Goal: Task Accomplishment & Management: Understand process/instructions

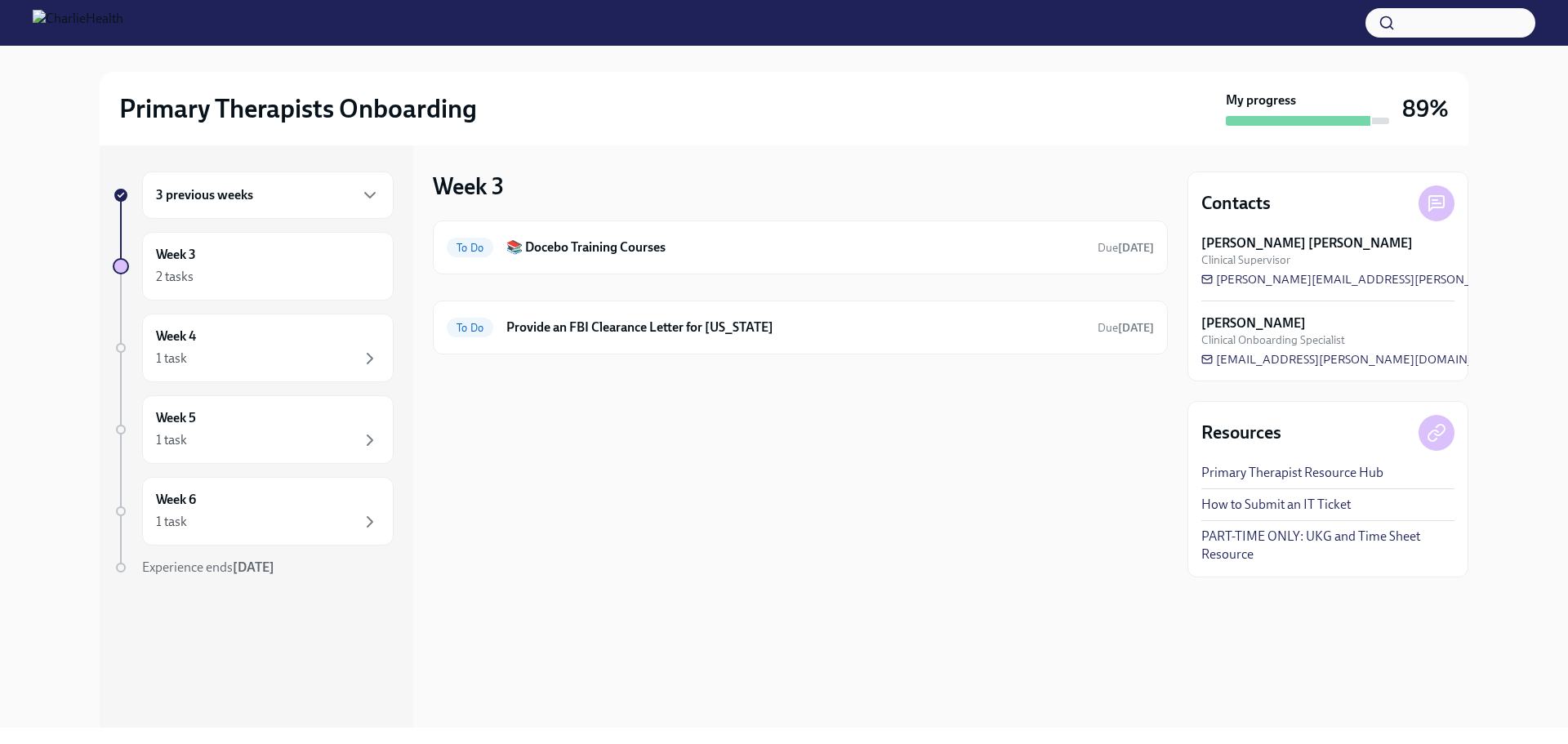
drag, startPoint x: 228, startPoint y: 1, endPoint x: 974, endPoint y: 114, distance: 754.5
click at [974, 114] on div "Primary Therapists Onboarding" at bounding box center [670, 109] width 1100 height 33
click at [307, 199] on div "3 previous weeks" at bounding box center [268, 195] width 224 height 19
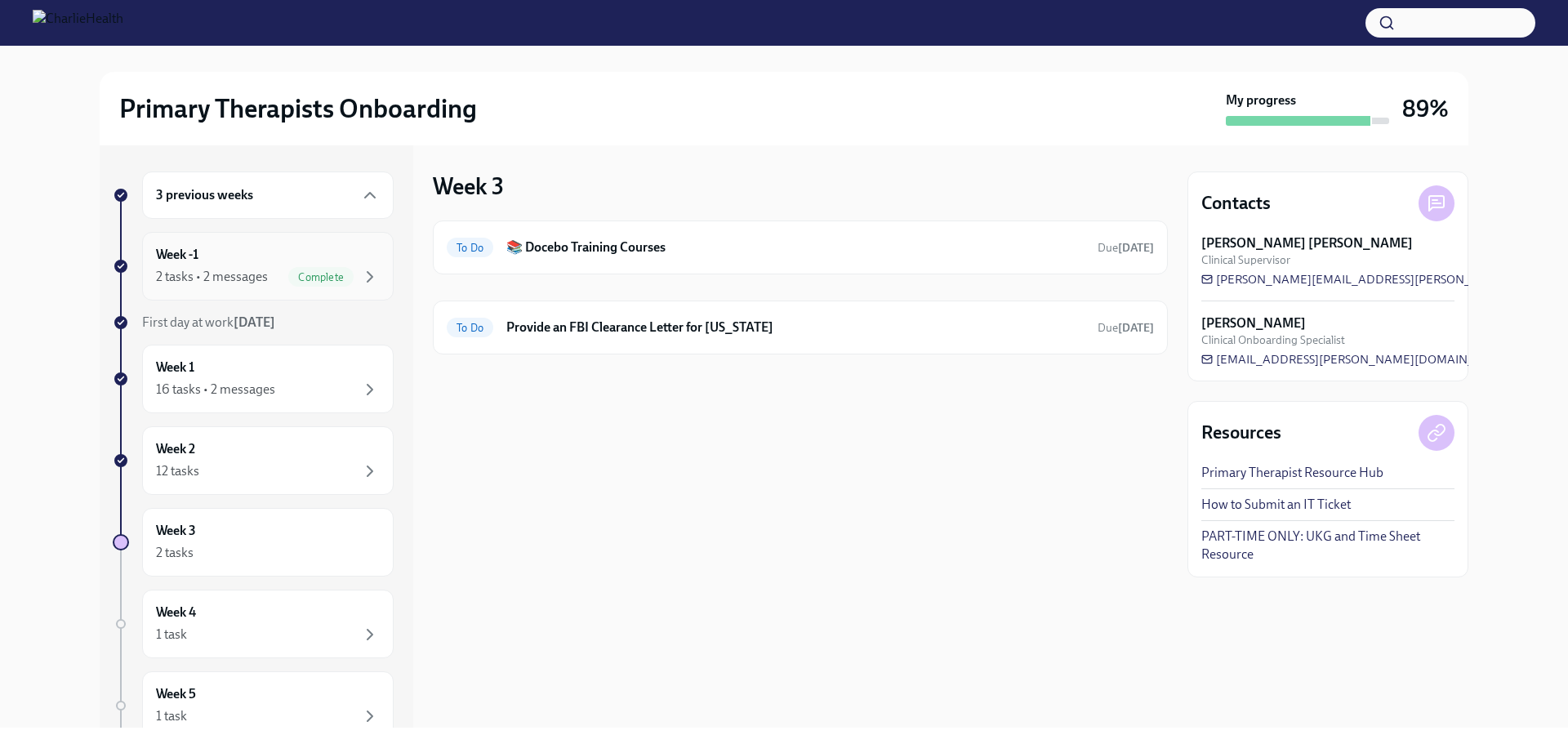
click at [336, 276] on span "Complete" at bounding box center [321, 277] width 65 height 13
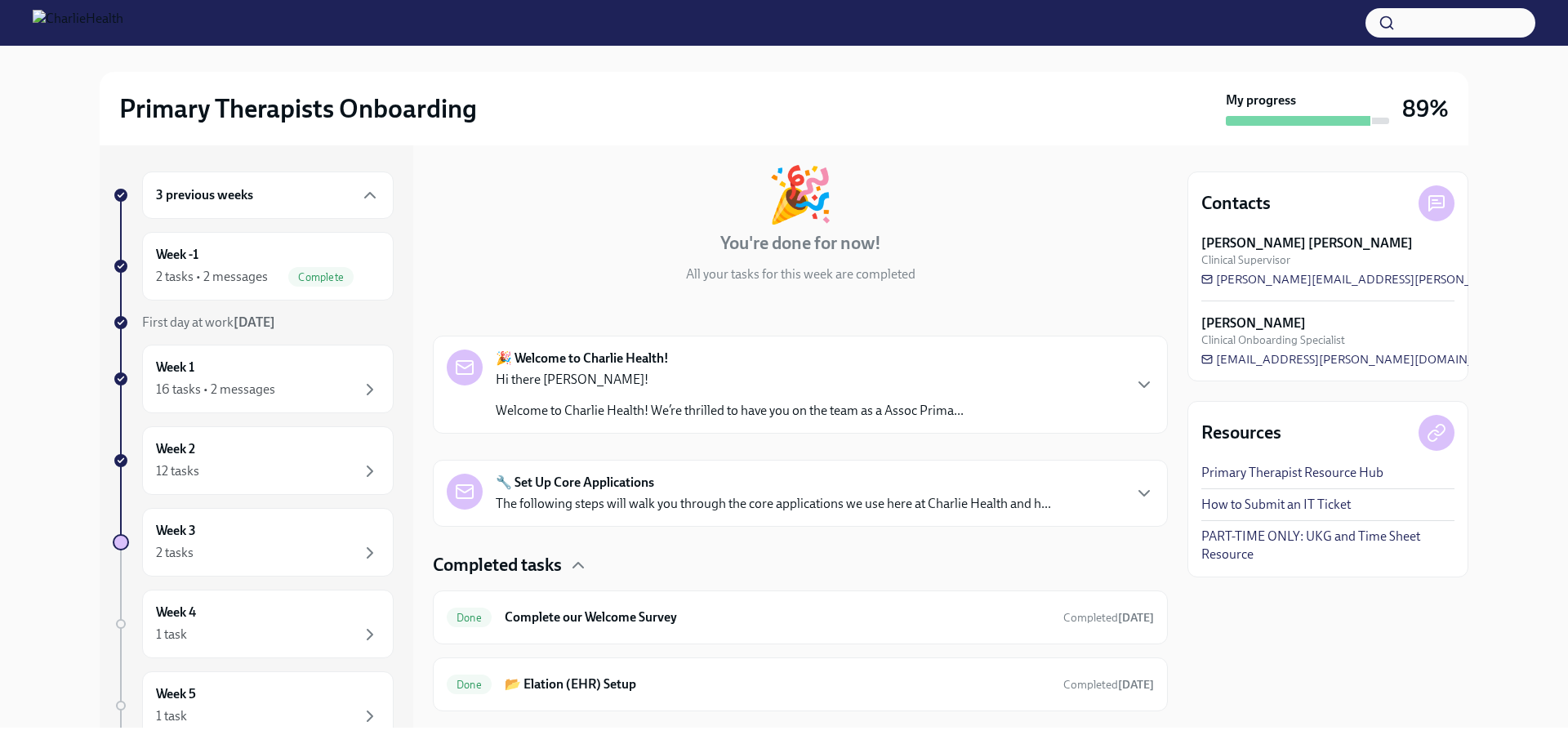
scroll to position [115, 0]
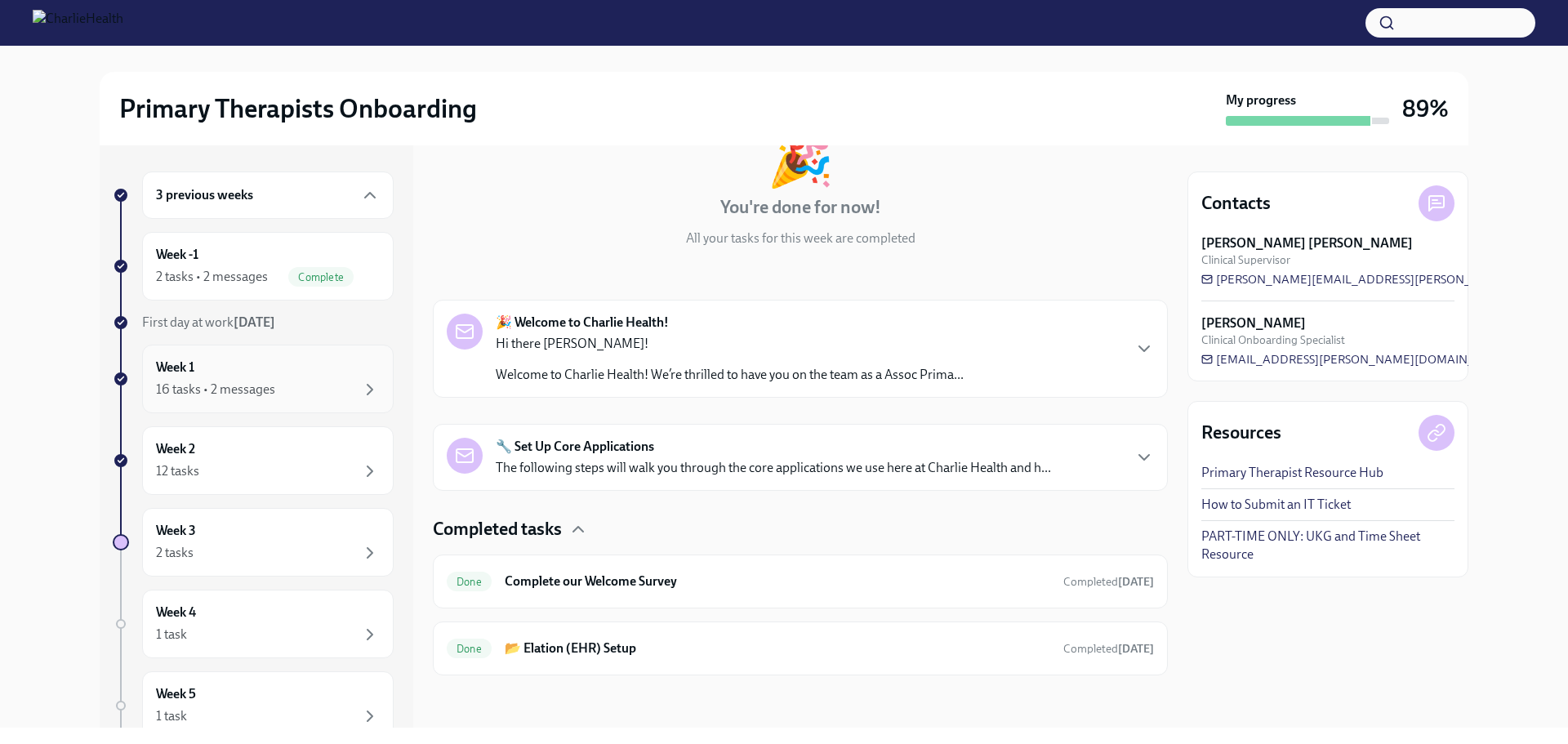
click at [277, 394] on div "16 tasks • 2 messages" at bounding box center [268, 389] width 224 height 19
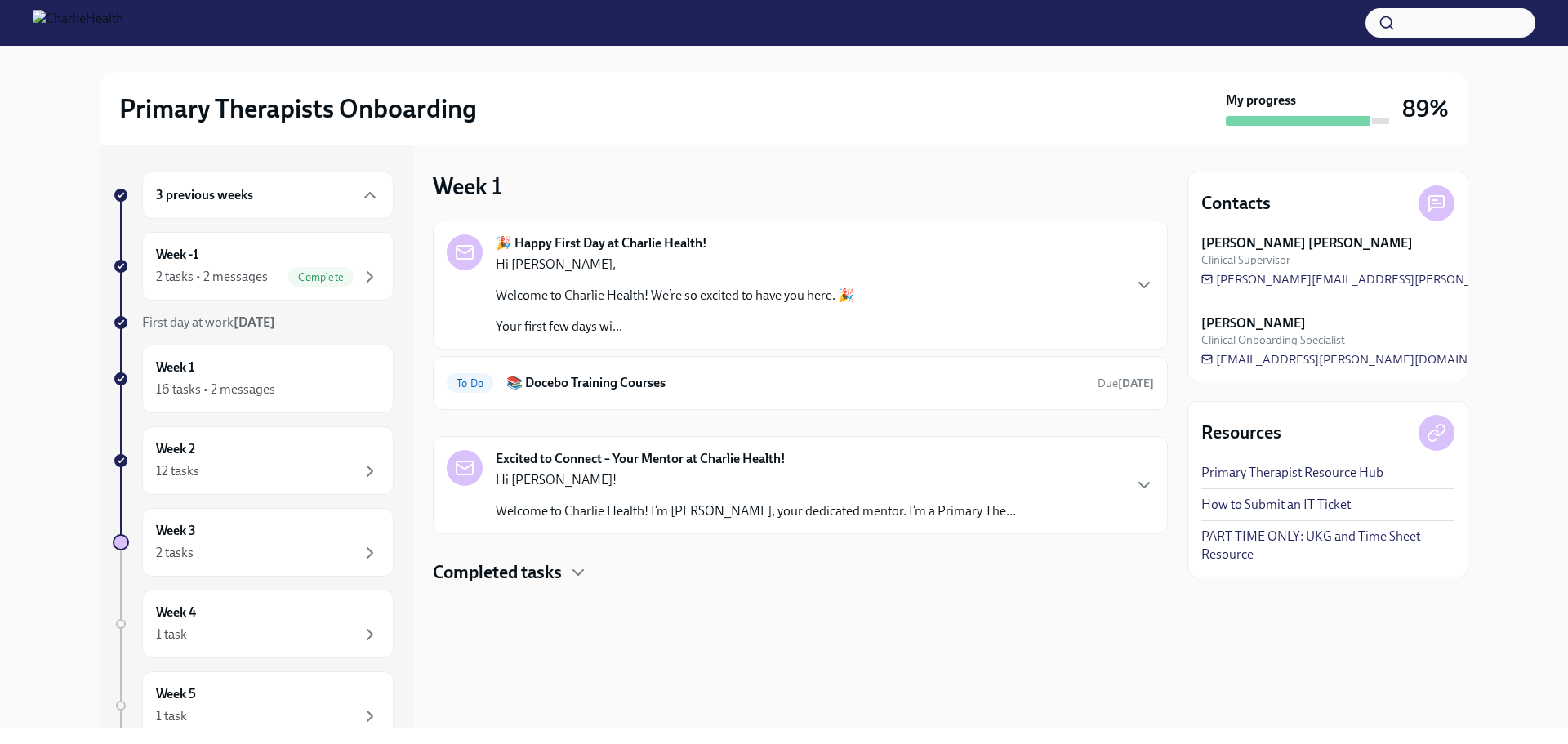
click at [549, 584] on h4 "Completed tasks" at bounding box center [498, 572] width 129 height 24
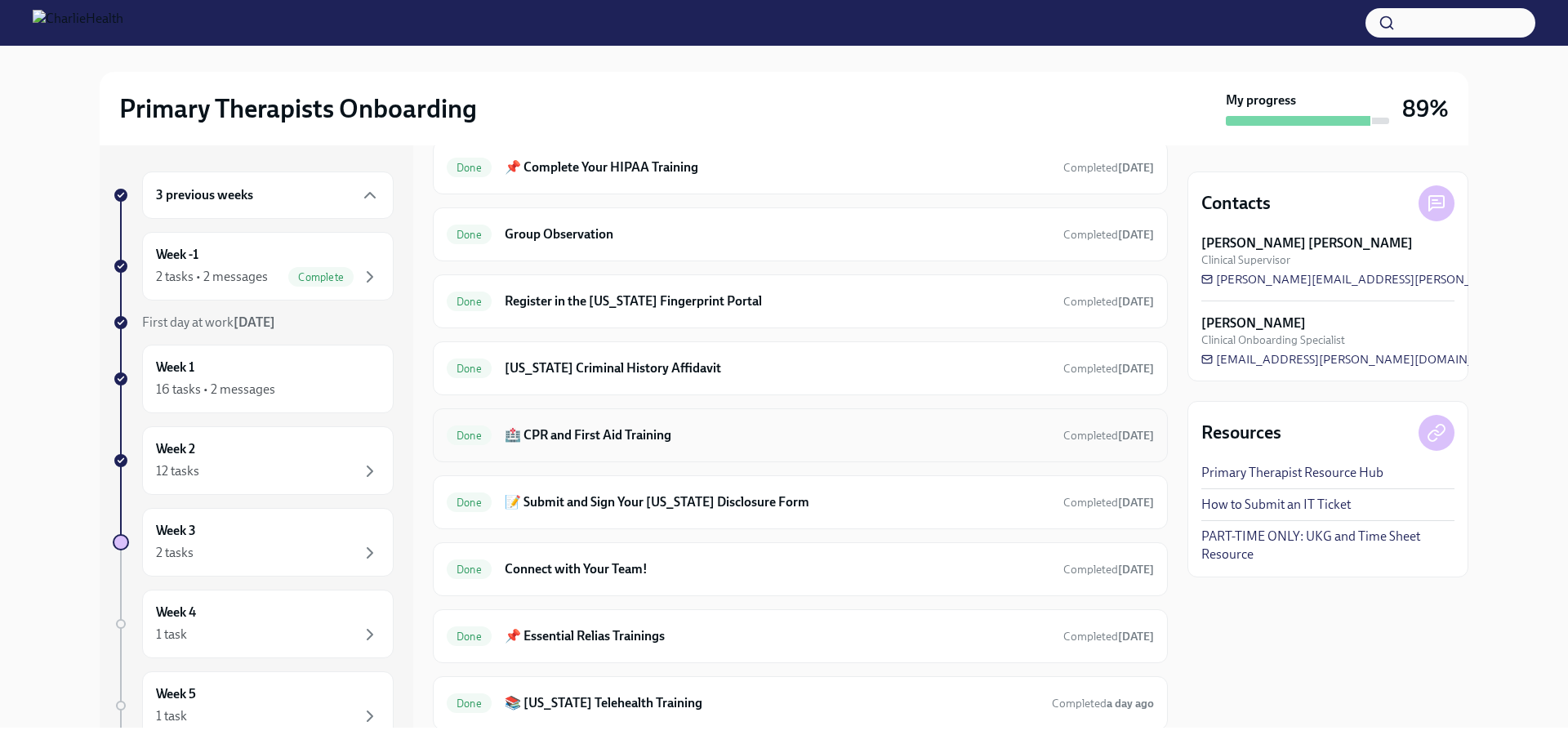
scroll to position [914, 0]
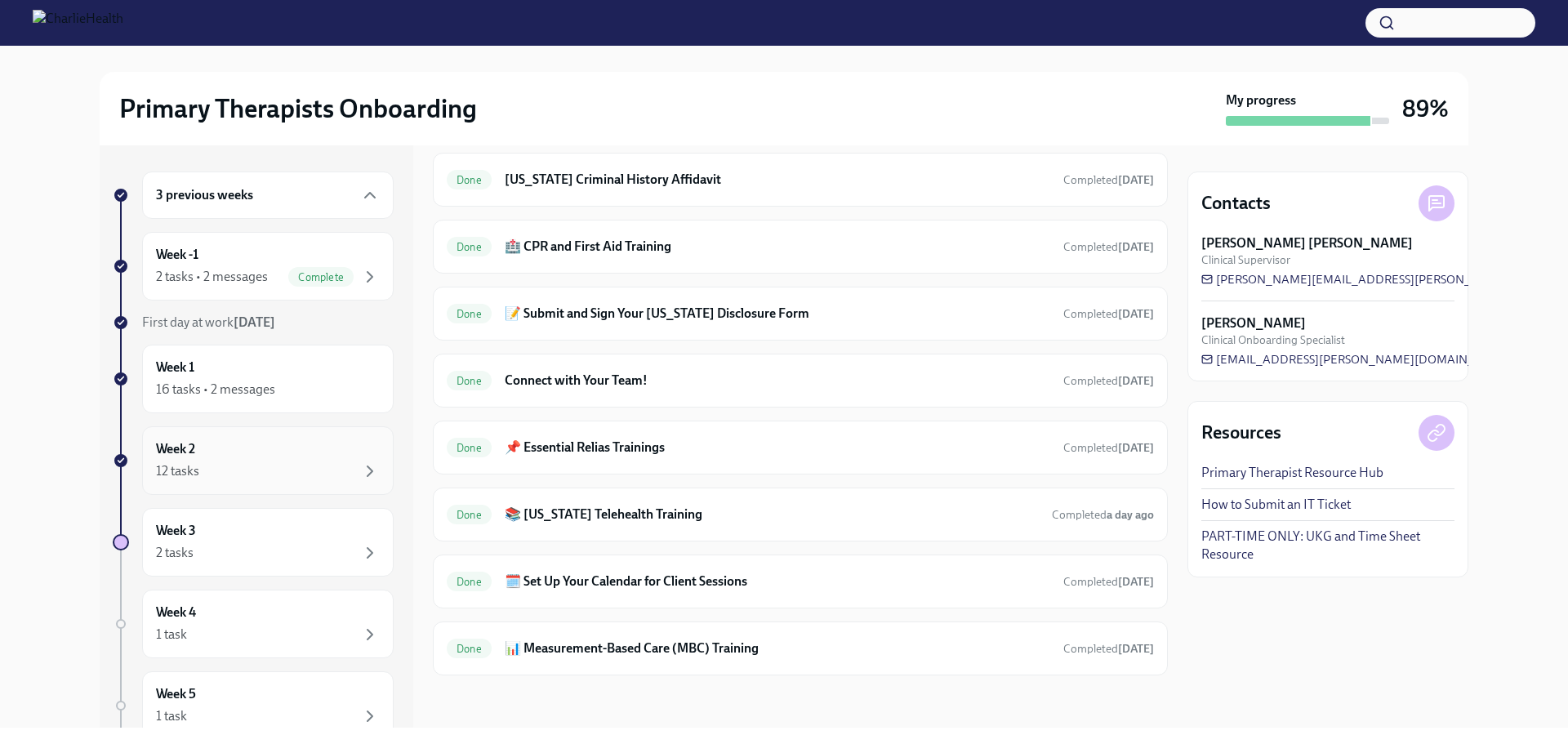
click at [252, 461] on div "Week 2 12 tasks" at bounding box center [268, 460] width 224 height 41
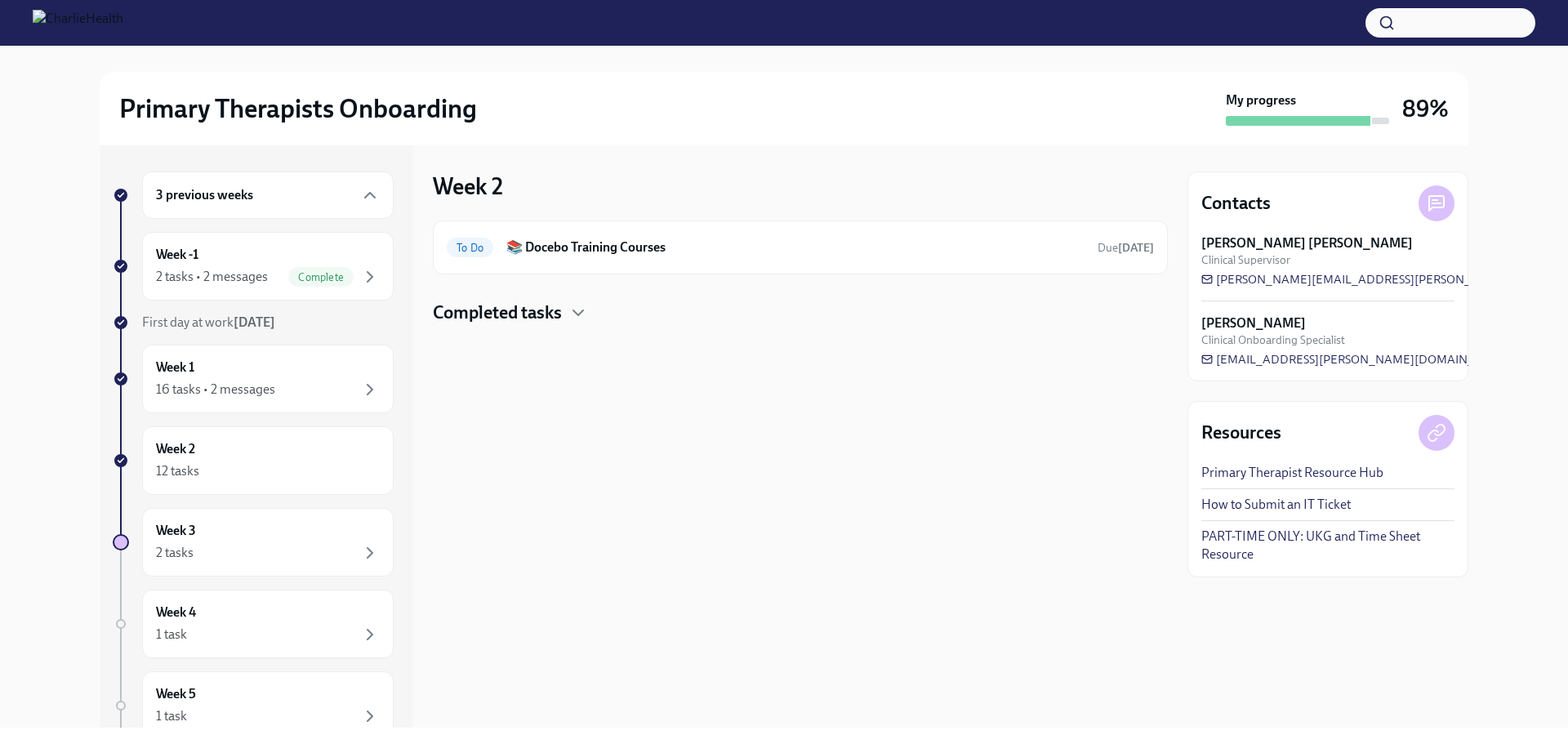
click at [503, 318] on h4 "Completed tasks" at bounding box center [498, 312] width 129 height 24
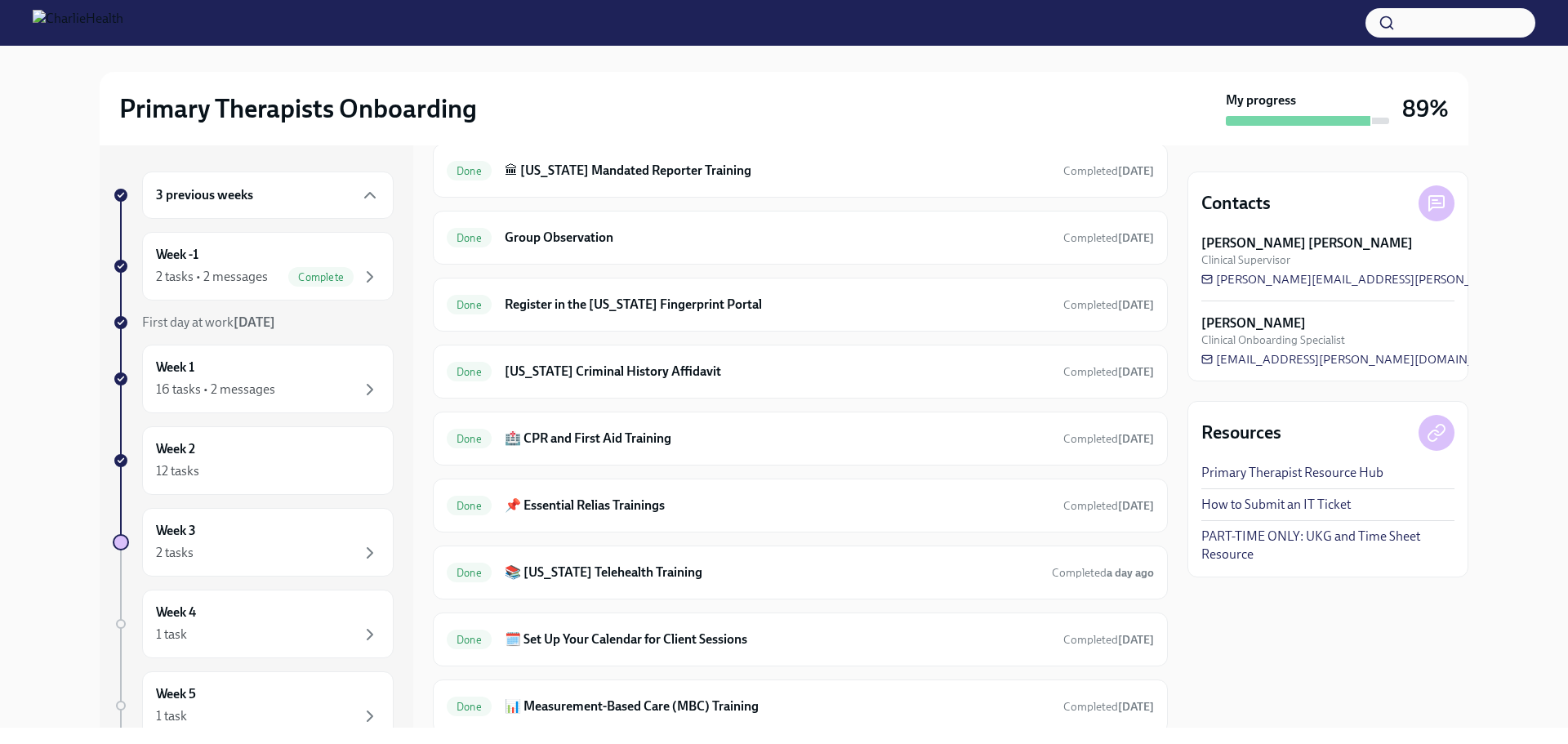
scroll to position [387, 0]
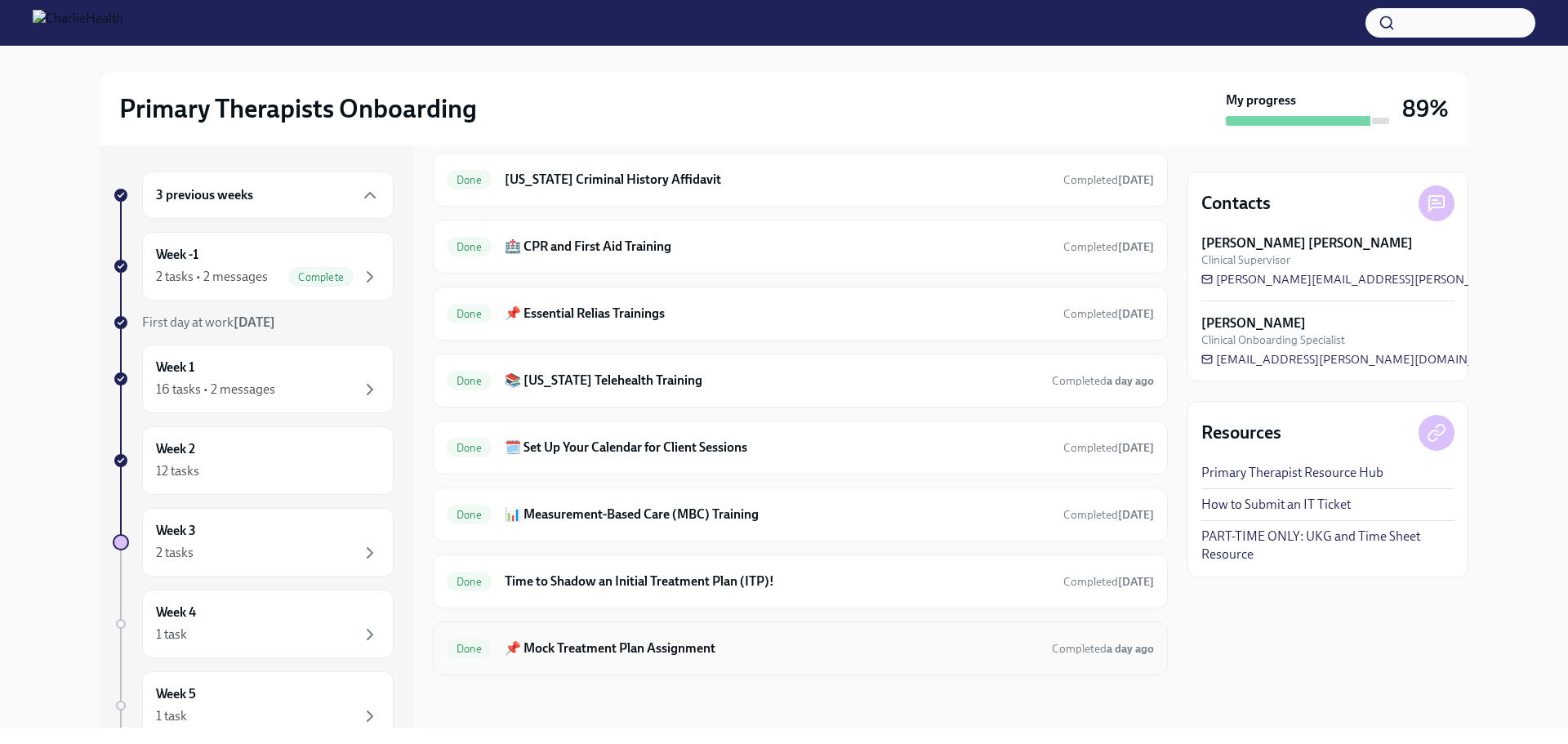
click at [886, 653] on h6 "📌 Mock Treatment Plan Assignment" at bounding box center [772, 649] width 534 height 18
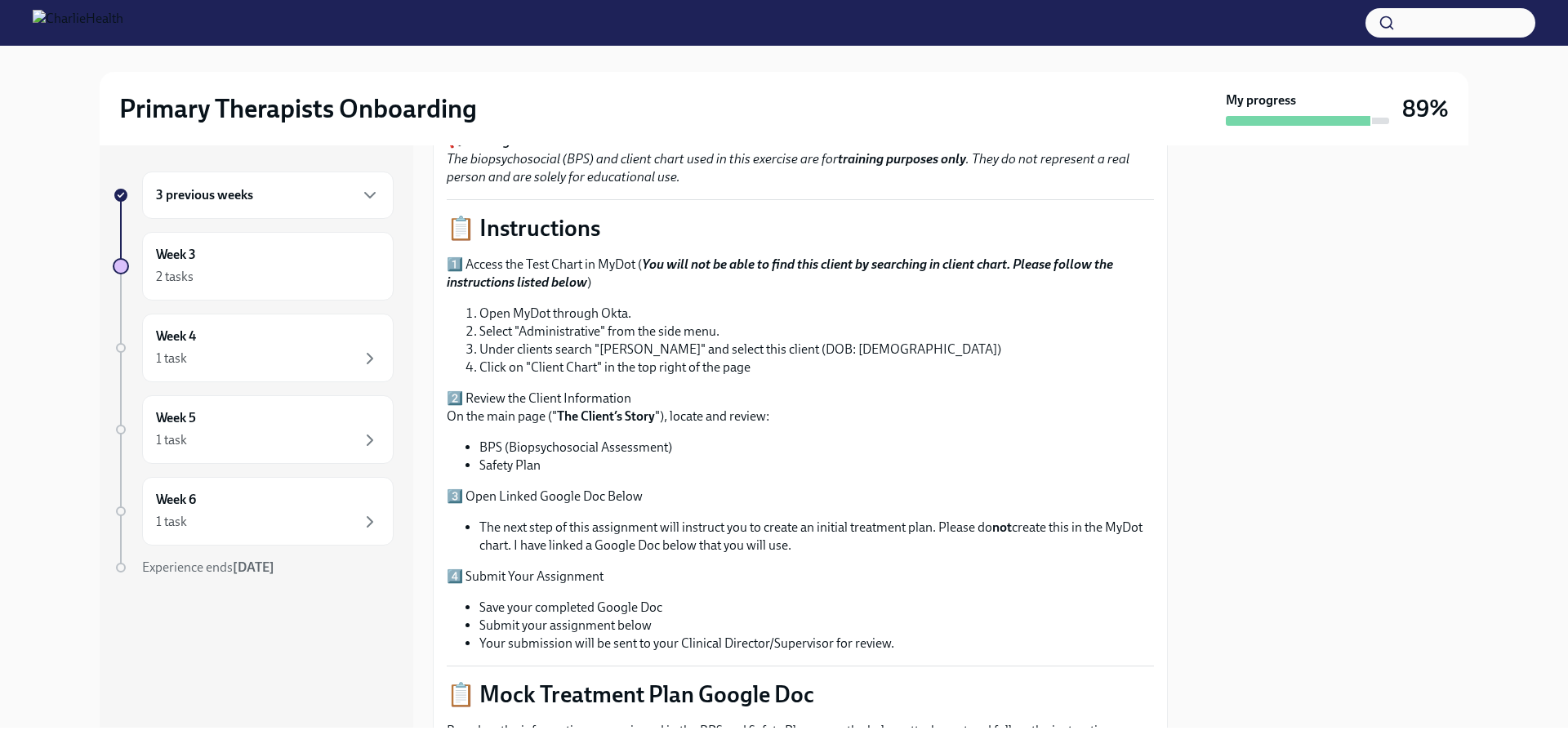
scroll to position [173, 0]
